Goal: Task Accomplishment & Management: Manage account settings

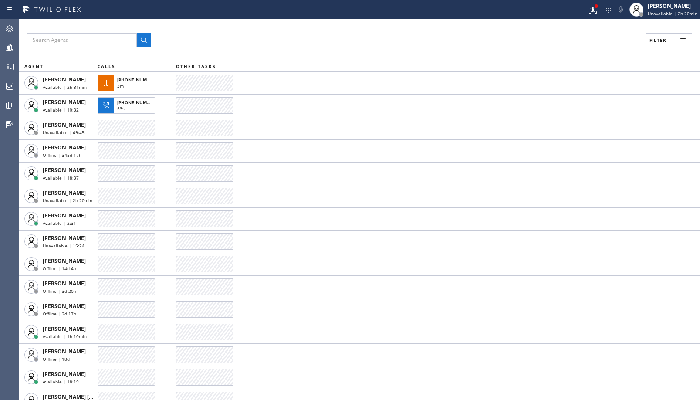
drag, startPoint x: 657, startPoint y: 39, endPoint x: 690, endPoint y: 64, distance: 41.7
click at [659, 37] on span "Filter" at bounding box center [658, 40] width 17 height 6
click at [589, 128] on label "Break" at bounding box center [636, 130] width 115 height 7
click at [579, 128] on input "Break" at bounding box center [573, 130] width 10 height 10
checkbox input "true"
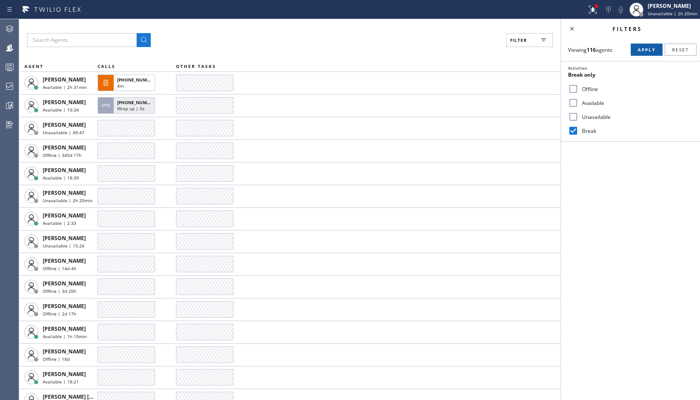
click at [645, 46] on button "Apply" at bounding box center [647, 50] width 32 height 12
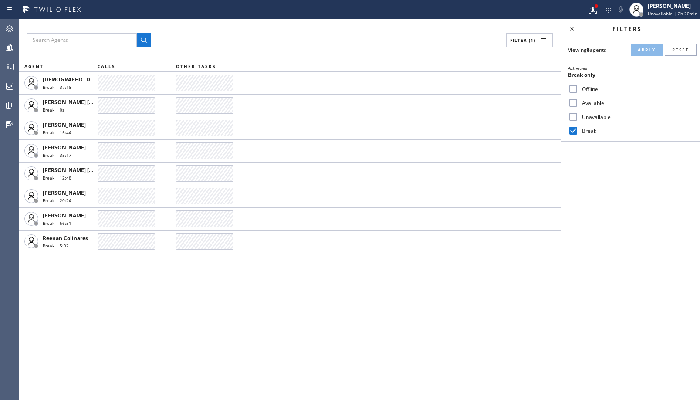
click at [591, 117] on label "Unavailable" at bounding box center [636, 116] width 115 height 7
click at [579, 117] on input "Unavailable" at bounding box center [573, 117] width 10 height 10
checkbox input "true"
click at [582, 130] on label "Break" at bounding box center [636, 130] width 115 height 7
click at [579, 130] on input "Break" at bounding box center [573, 130] width 10 height 10
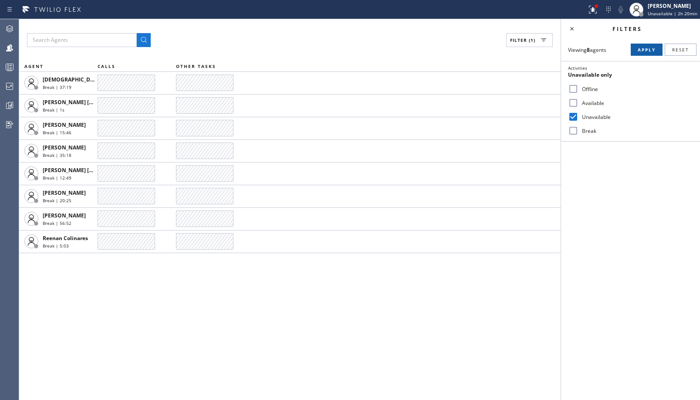
click at [648, 48] on span "Apply" at bounding box center [647, 50] width 18 height 6
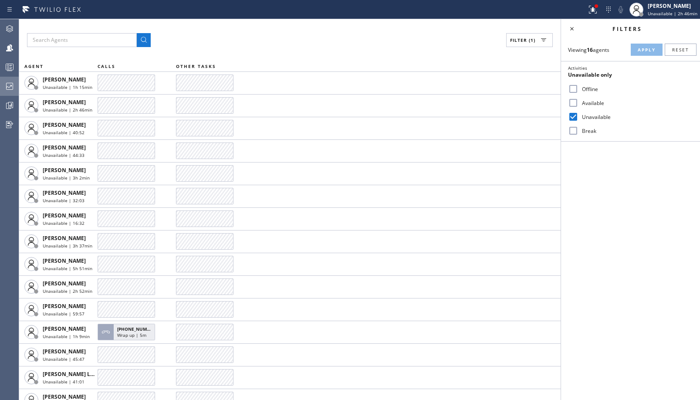
click at [16, 85] on div at bounding box center [9, 86] width 19 height 10
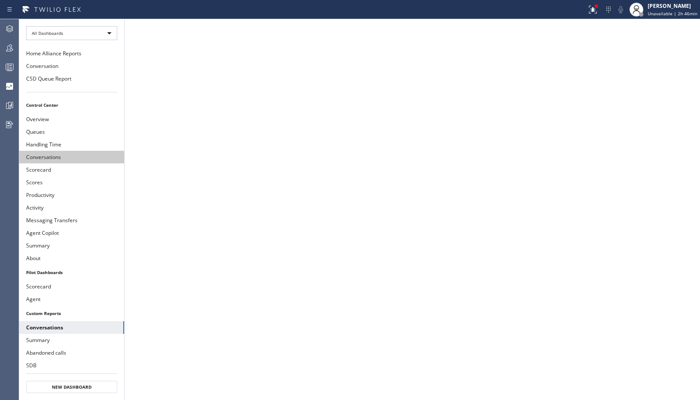
click at [86, 156] on button "Conversations" at bounding box center [71, 157] width 105 height 13
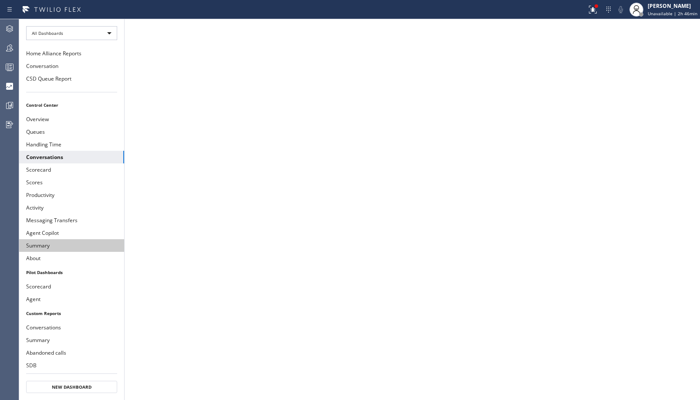
click at [76, 249] on button "Summary" at bounding box center [71, 245] width 105 height 13
click at [13, 42] on div at bounding box center [9, 47] width 19 height 17
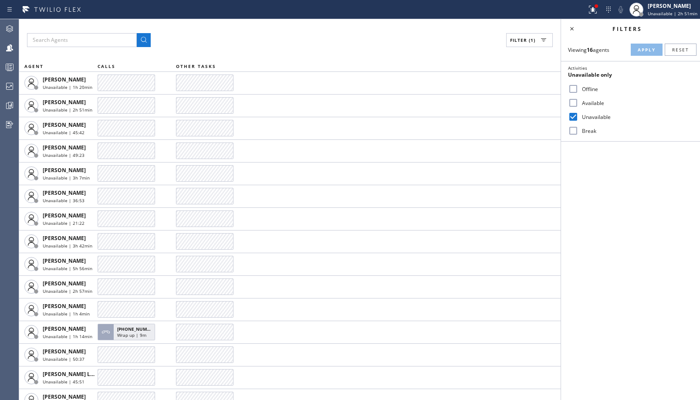
click at [568, 129] on div "Break" at bounding box center [630, 131] width 139 height 14
drag, startPoint x: 579, startPoint y: 129, endPoint x: 597, endPoint y: 119, distance: 20.9
click at [580, 129] on label "Break" at bounding box center [636, 130] width 115 height 7
click at [579, 129] on input "Break" at bounding box center [573, 130] width 10 height 10
checkbox input "true"
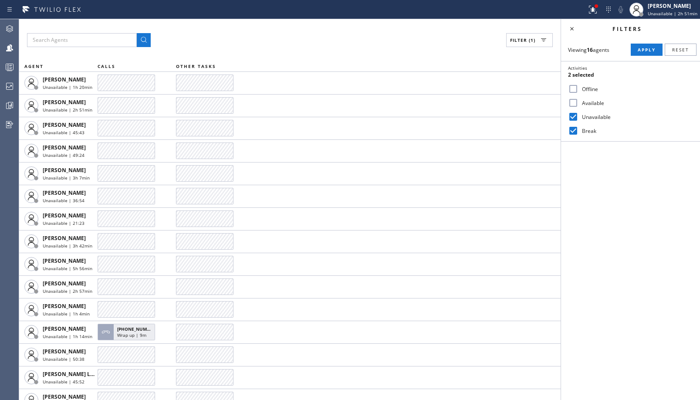
click at [596, 119] on label "Unavailable" at bounding box center [636, 116] width 115 height 7
click at [579, 119] on input "Unavailable" at bounding box center [573, 117] width 10 height 10
checkbox input "false"
click at [641, 47] on span "Apply" at bounding box center [647, 50] width 18 height 6
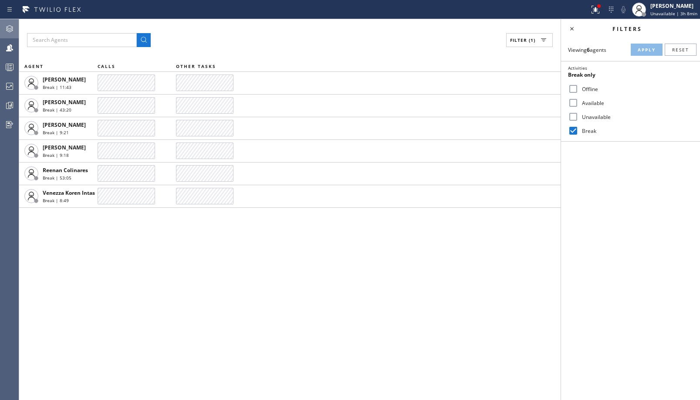
click at [11, 35] on div at bounding box center [9, 28] width 19 height 17
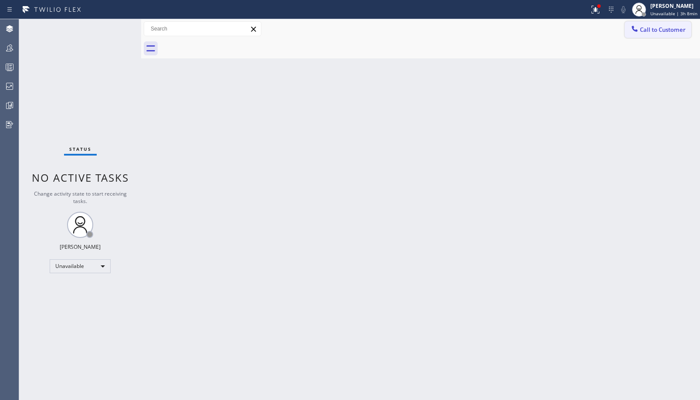
click at [649, 35] on button "Call to Customer" at bounding box center [658, 29] width 67 height 17
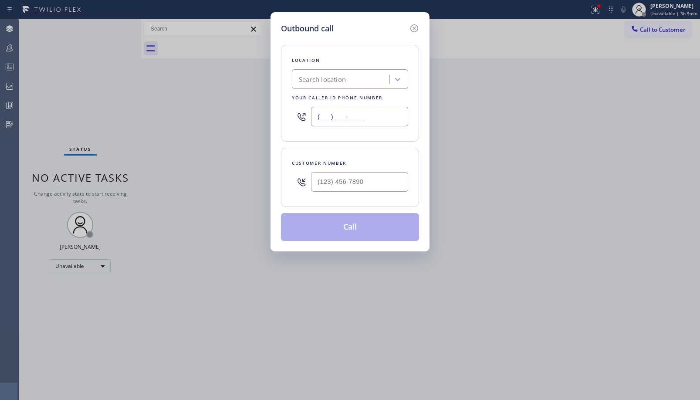
click at [365, 120] on input "(___) ___-____" at bounding box center [359, 117] width 97 height 20
paste input "619) 977-4025"
drag, startPoint x: 379, startPoint y: 113, endPoint x: 210, endPoint y: 113, distance: 168.6
click at [210, 113] on div "Outbound call Location Search location Your caller id phone number (619) 977-40…" at bounding box center [350, 200] width 700 height 400
paste input "760) 642-6449"
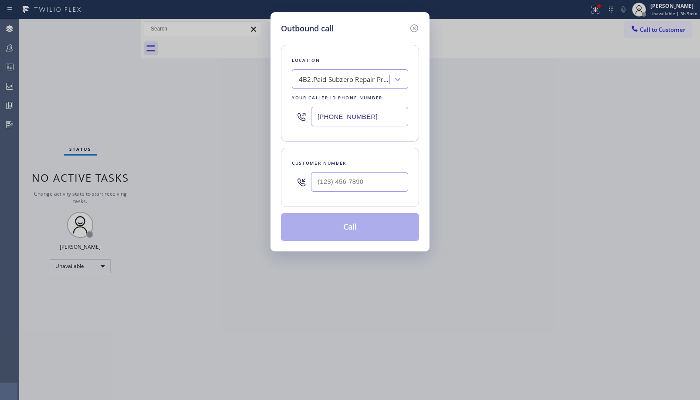
click at [376, 113] on input "(760) 642-6449" at bounding box center [359, 117] width 97 height 20
click at [402, 78] on icon at bounding box center [397, 79] width 9 height 9
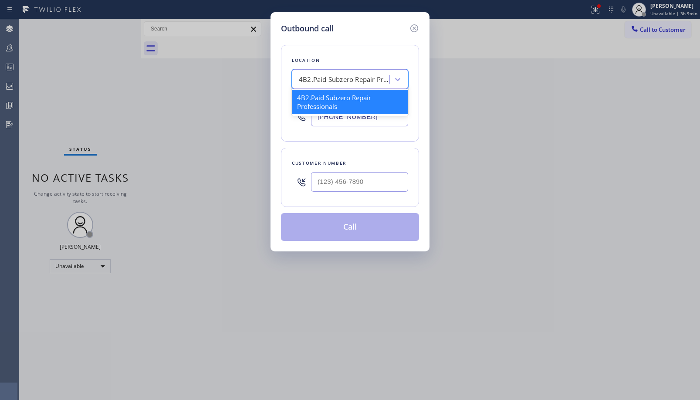
click at [370, 146] on div "Location option 4B2.Paid Subzero Repair Professionals focused, 1 of 1. 1 result…" at bounding box center [350, 137] width 138 height 207
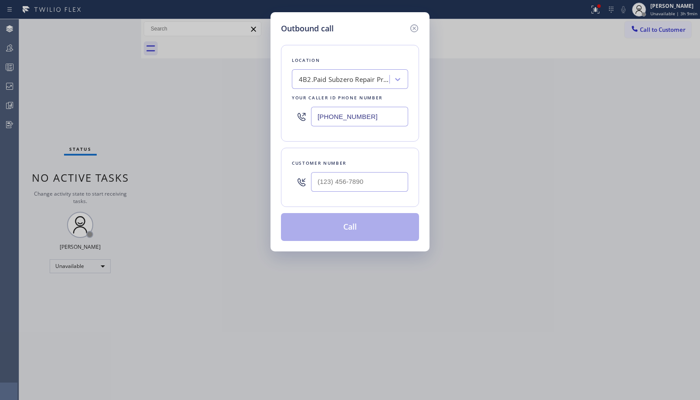
drag, startPoint x: 371, startPoint y: 116, endPoint x: 225, endPoint y: 114, distance: 146.4
click at [225, 114] on div "Outbound call Location 4B2.Paid Subzero Repair Professionals Your caller id pho…" at bounding box center [350, 200] width 700 height 400
paste input "619) 404-5114"
type input "(619) 404-5114"
click at [418, 31] on icon at bounding box center [414, 28] width 10 height 10
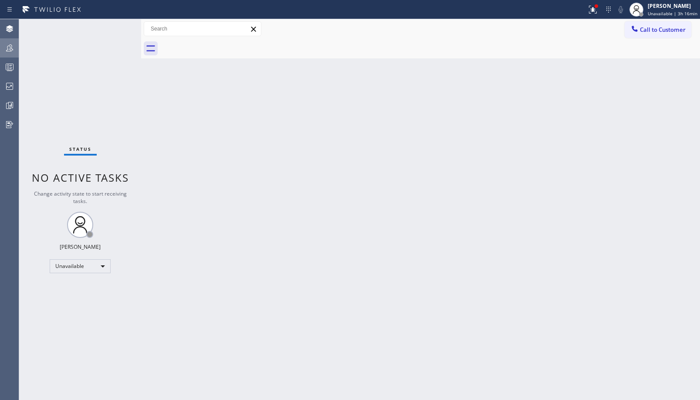
click at [10, 50] on icon at bounding box center [9, 47] width 7 height 7
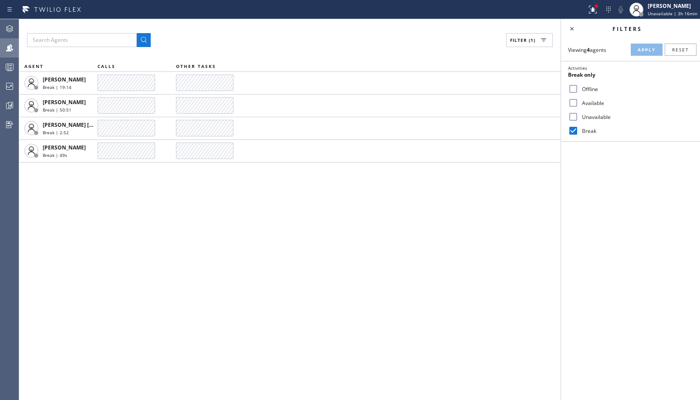
click at [579, 84] on div "Offline" at bounding box center [630, 89] width 139 height 14
drag, startPoint x: 576, startPoint y: 89, endPoint x: 592, endPoint y: 124, distance: 38.8
click at [576, 89] on input "Offline" at bounding box center [573, 89] width 10 height 10
checkbox input "true"
drag, startPoint x: 576, startPoint y: 133, endPoint x: 618, endPoint y: 87, distance: 62.9
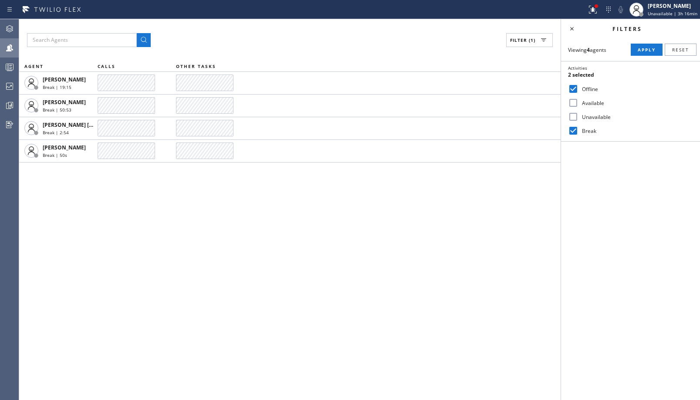
click at [577, 133] on input "Break" at bounding box center [573, 130] width 10 height 10
drag, startPoint x: 641, startPoint y: 54, endPoint x: 644, endPoint y: 50, distance: 4.7
click at [641, 54] on button "Apply" at bounding box center [647, 50] width 32 height 12
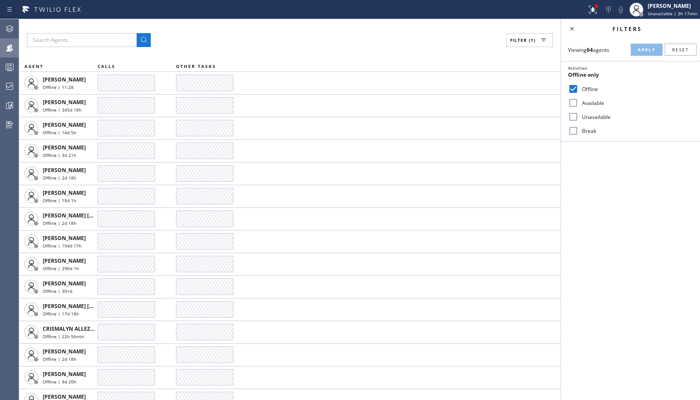
click at [577, 133] on input "Break" at bounding box center [573, 130] width 10 height 10
checkbox input "true"
click at [647, 45] on button "Apply" at bounding box center [647, 50] width 32 height 12
click at [571, 86] on input "Offline" at bounding box center [573, 89] width 10 height 10
checkbox input "false"
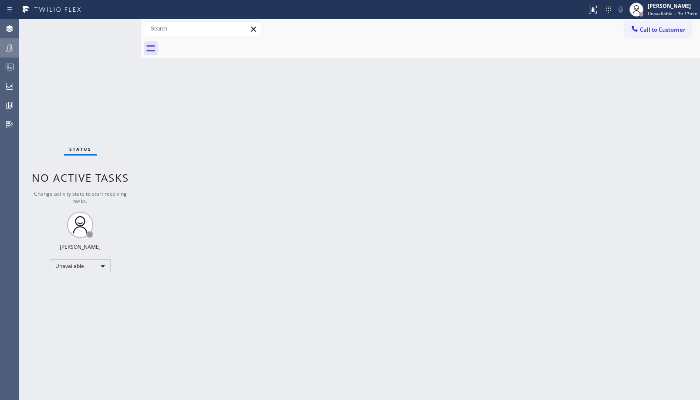
click at [15, 39] on div at bounding box center [9, 47] width 19 height 17
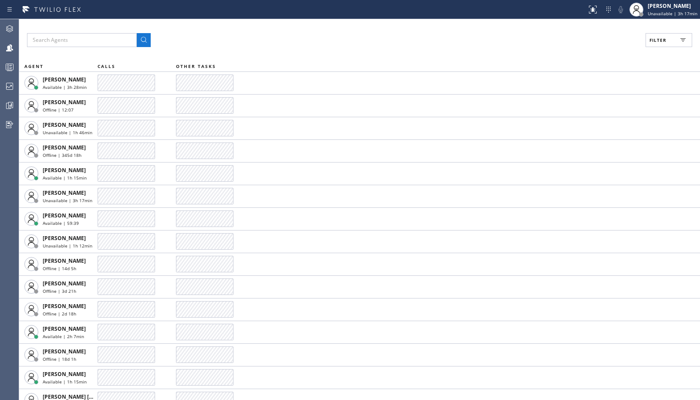
click at [667, 44] on button "Filter" at bounding box center [669, 40] width 47 height 14
click at [597, 121] on div "Unavailable" at bounding box center [630, 117] width 139 height 14
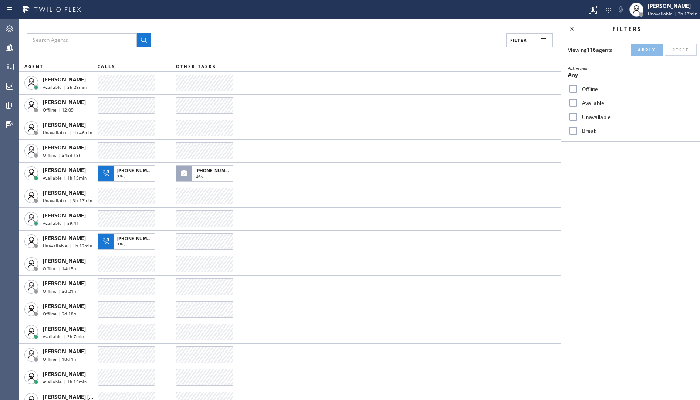
click at [582, 117] on label "Unavailable" at bounding box center [636, 116] width 115 height 7
click at [579, 117] on input "Unavailable" at bounding box center [573, 117] width 10 height 10
checkbox input "true"
click at [653, 44] on button "Apply" at bounding box center [647, 50] width 32 height 12
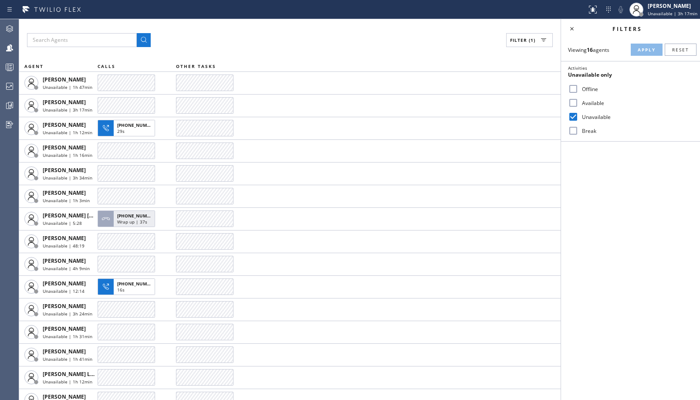
click at [588, 92] on label "Offline" at bounding box center [636, 88] width 115 height 7
click at [579, 92] on input "Offline" at bounding box center [573, 89] width 10 height 10
checkbox input "true"
click at [586, 120] on label "Unavailable" at bounding box center [636, 116] width 115 height 7
click at [579, 120] on input "Unavailable" at bounding box center [573, 117] width 10 height 10
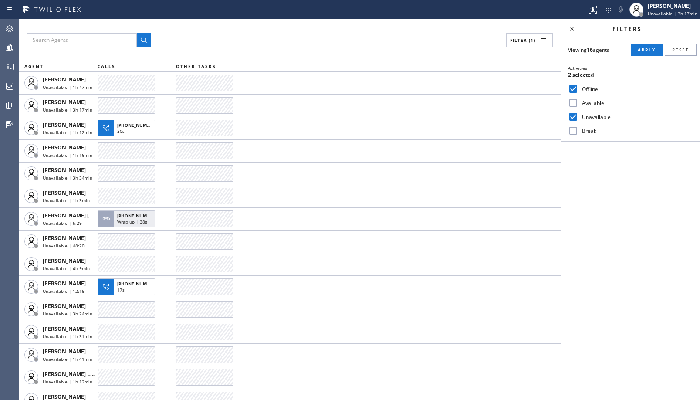
checkbox input "false"
click at [648, 48] on span "Apply" at bounding box center [647, 50] width 18 height 6
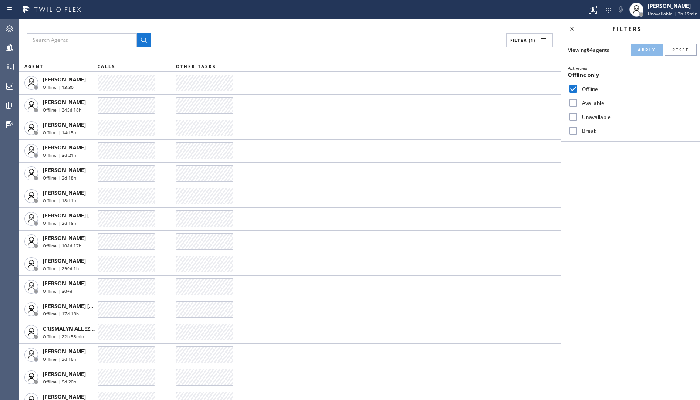
click at [581, 101] on label "Available" at bounding box center [636, 102] width 115 height 7
click at [579, 101] on input "Available" at bounding box center [573, 103] width 10 height 10
checkbox input "true"
click at [581, 94] on div "Offline" at bounding box center [630, 89] width 139 height 14
click at [590, 88] on label "Offline" at bounding box center [636, 88] width 115 height 7
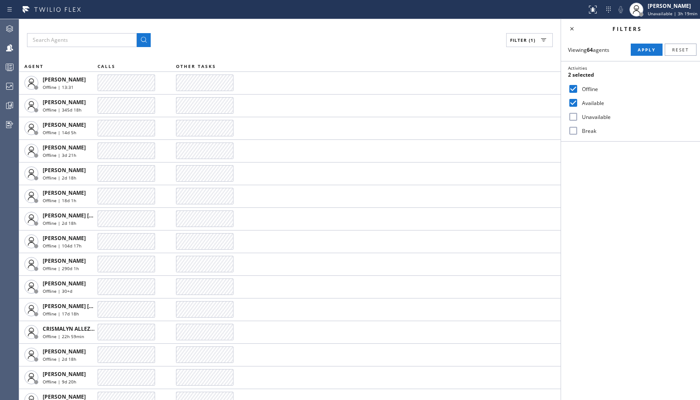
click at [579, 88] on input "Offline" at bounding box center [573, 89] width 10 height 10
checkbox input "false"
click at [652, 43] on div "Viewing 64 agents Apply Reset Activities Available only Offline Available Unava…" at bounding box center [630, 89] width 139 height 103
click at [645, 51] on span "Apply" at bounding box center [647, 50] width 18 height 6
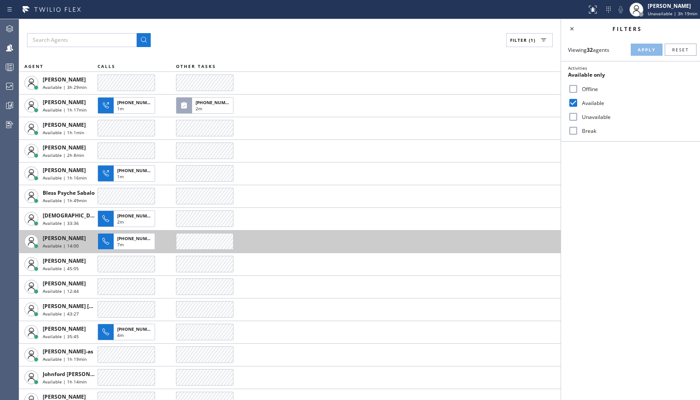
click at [134, 232] on button "+17149442101 7m" at bounding box center [128, 242] width 60 height 22
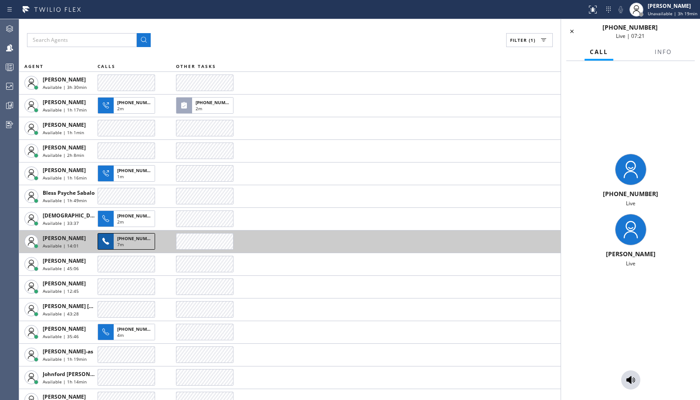
click at [126, 244] on div "7m" at bounding box center [134, 245] width 34 height 8
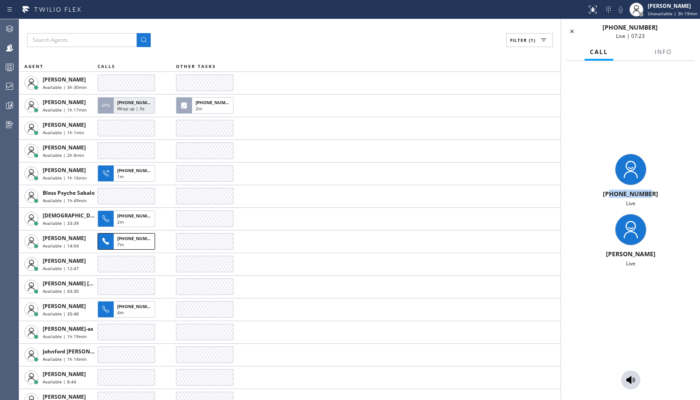
drag, startPoint x: 650, startPoint y: 196, endPoint x: 614, endPoint y: 195, distance: 36.6
click at [614, 195] on div "[PHONE_NUMBER]" at bounding box center [631, 194] width 132 height 8
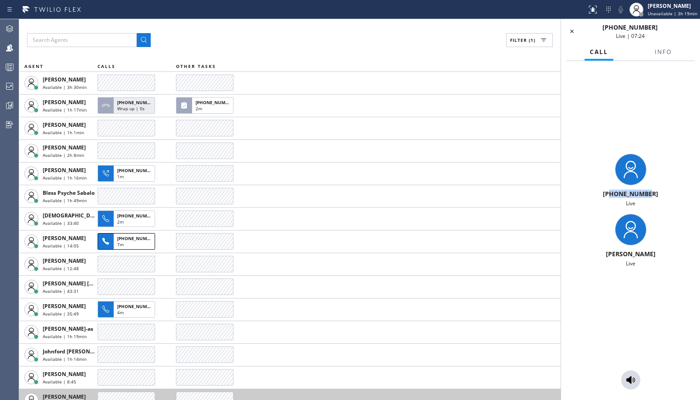
copy span "7149442101"
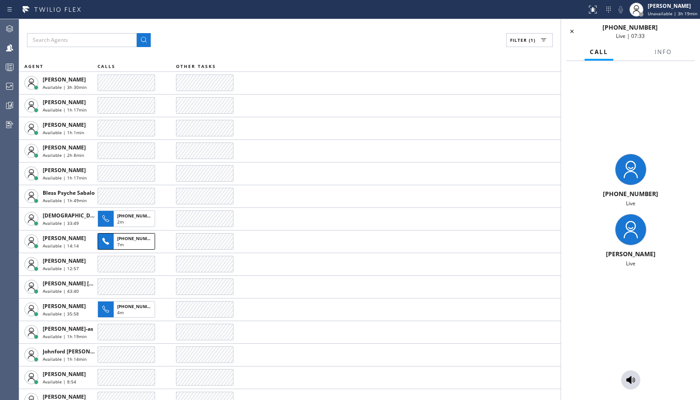
click at [627, 392] on div "+17149442101 Live Esmael Jarina Live" at bounding box center [630, 230] width 139 height 339
click at [637, 380] on div at bounding box center [630, 380] width 19 height 10
click at [634, 379] on icon at bounding box center [631, 380] width 9 height 8
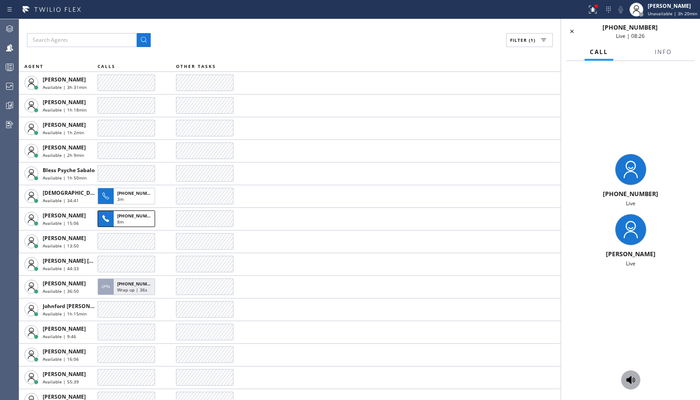
click at [630, 384] on icon at bounding box center [631, 380] width 10 height 10
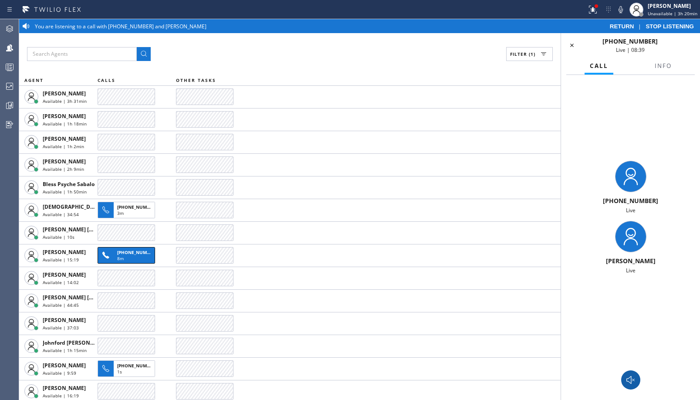
click at [626, 382] on icon at bounding box center [631, 380] width 10 height 10
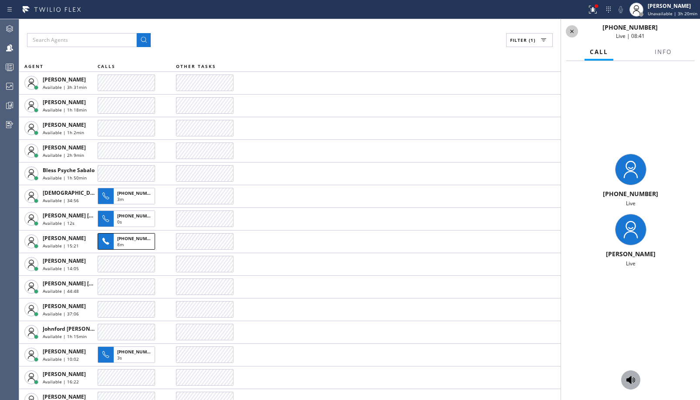
click at [574, 35] on icon at bounding box center [572, 31] width 10 height 10
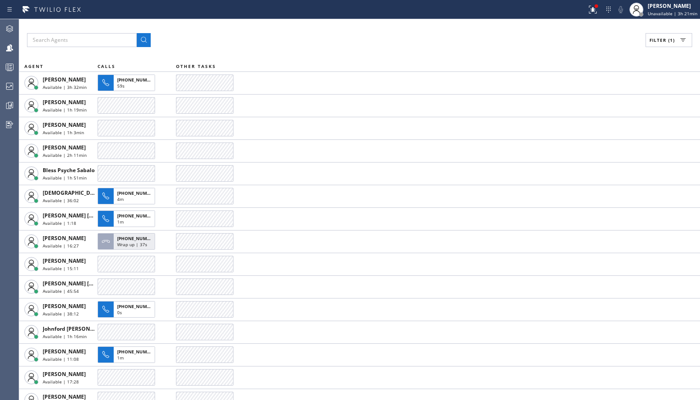
click at [667, 41] on span "Filter (1)" at bounding box center [662, 40] width 25 height 6
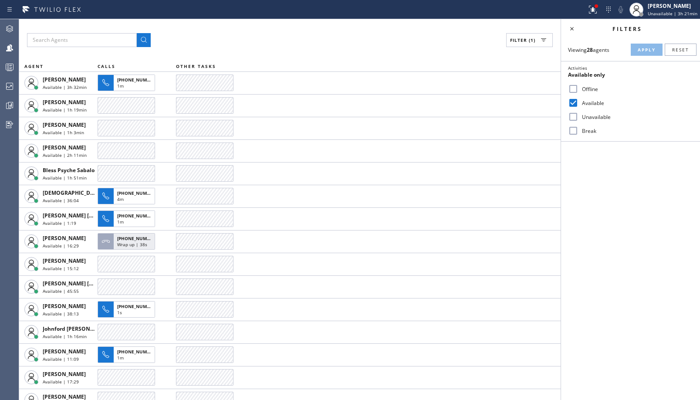
click at [582, 119] on label "Unavailable" at bounding box center [636, 116] width 115 height 7
click at [579, 119] on input "Unavailable" at bounding box center [573, 117] width 10 height 10
checkbox input "true"
click at [594, 104] on label "Available" at bounding box center [636, 102] width 115 height 7
click at [579, 104] on input "Available" at bounding box center [573, 103] width 10 height 10
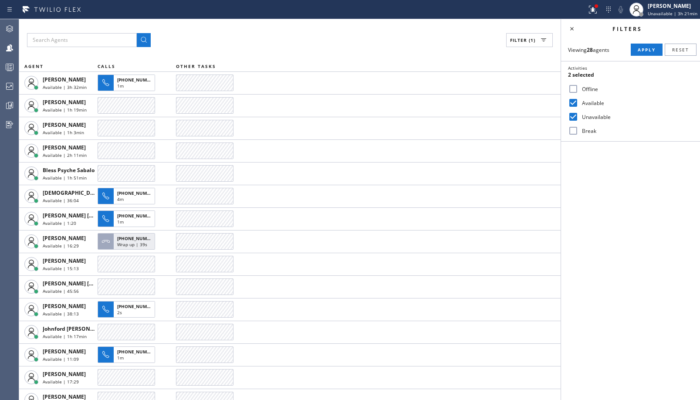
checkbox input "false"
click at [641, 47] on span "Apply" at bounding box center [647, 50] width 18 height 6
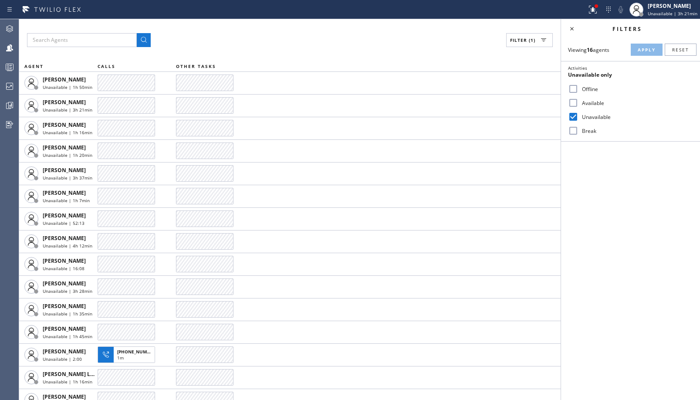
click at [576, 89] on input "Offline" at bounding box center [573, 89] width 10 height 10
checkbox input "true"
click at [577, 117] on input "Unavailable" at bounding box center [573, 117] width 10 height 10
checkbox input "false"
click at [640, 47] on span "Apply" at bounding box center [647, 50] width 18 height 6
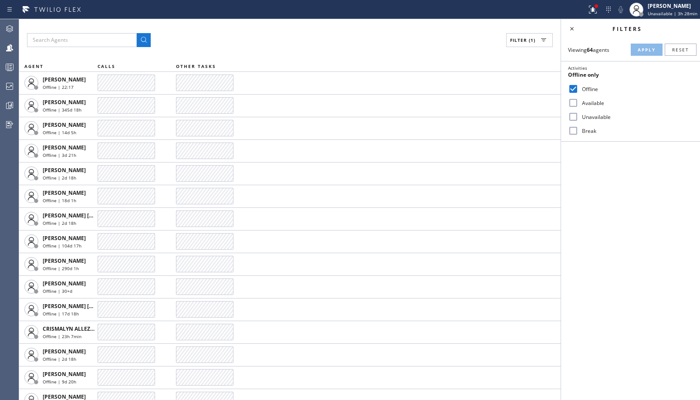
click at [583, 127] on label "Break" at bounding box center [636, 130] width 115 height 7
click at [579, 127] on input "Break" at bounding box center [573, 130] width 10 height 10
checkbox input "true"
click at [586, 88] on label "Offline" at bounding box center [636, 88] width 115 height 7
click at [579, 88] on input "Offline" at bounding box center [573, 89] width 10 height 10
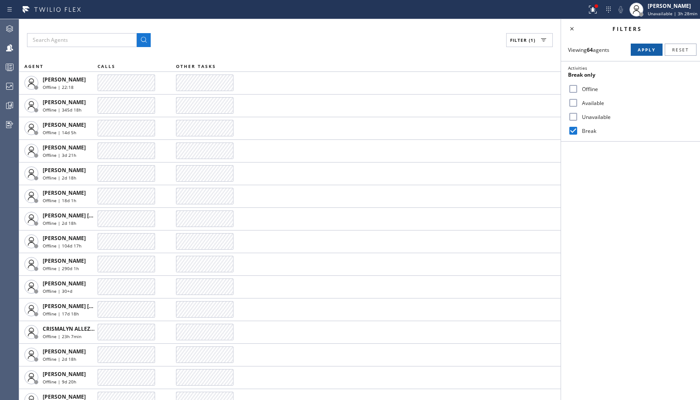
click at [658, 44] on button "Apply" at bounding box center [647, 50] width 32 height 12
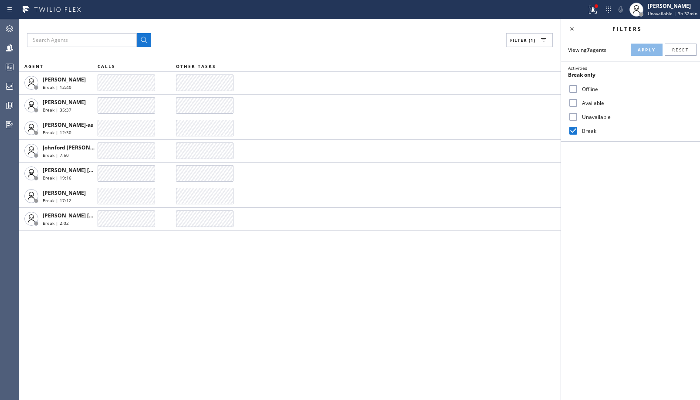
click at [584, 86] on label "Offline" at bounding box center [636, 88] width 115 height 7
click at [579, 86] on input "Offline" at bounding box center [573, 89] width 10 height 10
checkbox input "true"
click at [580, 132] on label "Break" at bounding box center [636, 130] width 115 height 7
click at [579, 132] on input "Break" at bounding box center [573, 130] width 10 height 10
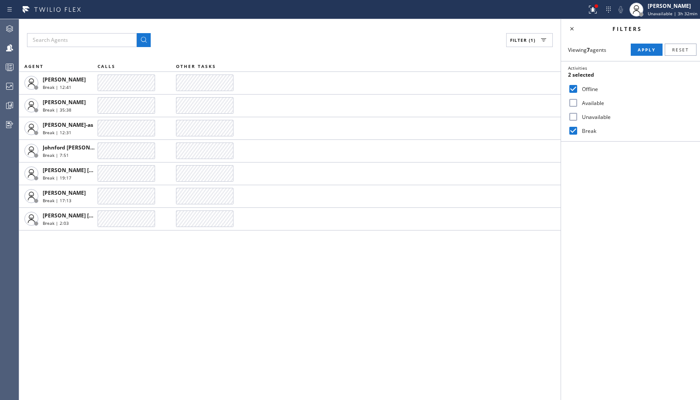
checkbox input "false"
click at [640, 50] on span "Apply" at bounding box center [647, 50] width 18 height 6
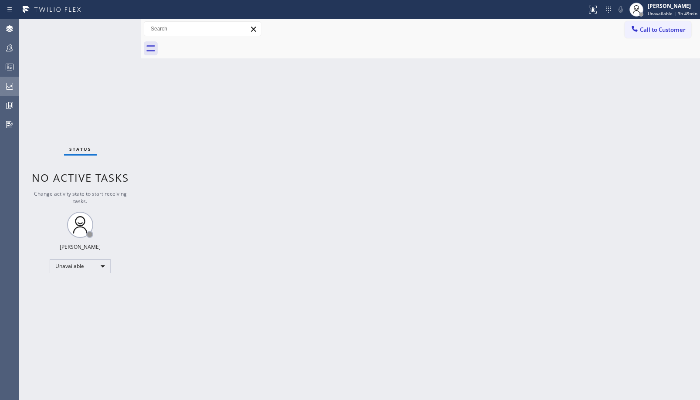
click at [12, 81] on icon at bounding box center [9, 86] width 10 height 10
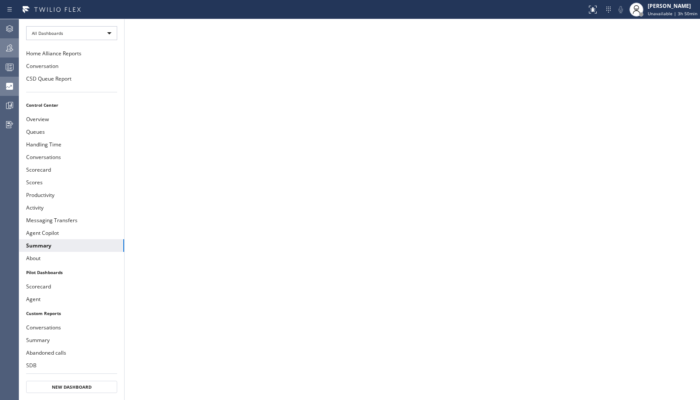
click at [17, 44] on div at bounding box center [9, 48] width 19 height 10
